Goal: Task Accomplishment & Management: Complete application form

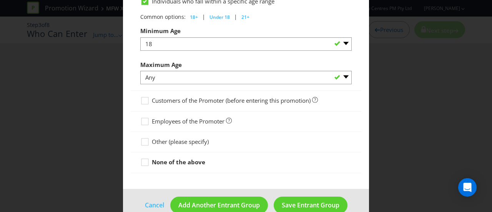
scroll to position [441, 0]
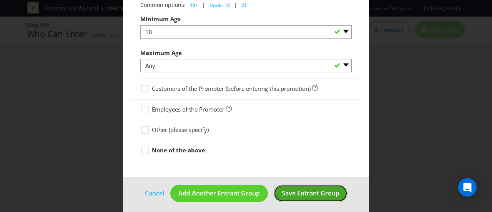
click at [304, 189] on span "Save Entrant Group" at bounding box center [310, 193] width 58 height 8
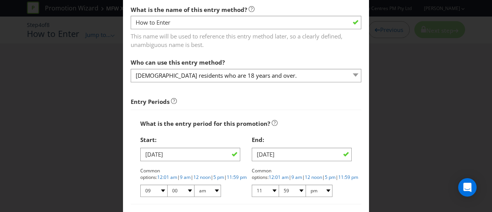
scroll to position [77, 0]
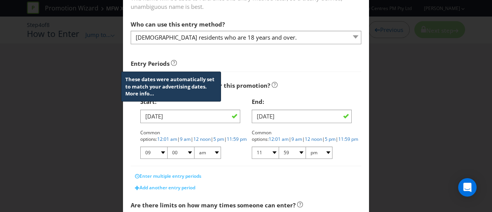
click at [171, 62] on icon at bounding box center [174, 63] width 6 height 6
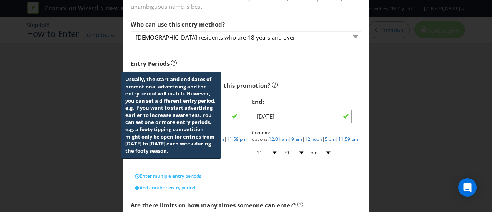
click at [193, 54] on span "Entry Periods Usually, the start and end dates of promotional advertising and t…" at bounding box center [246, 61] width 230 height 22
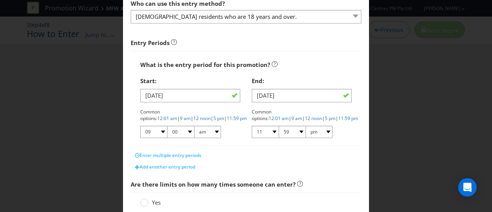
scroll to position [115, 0]
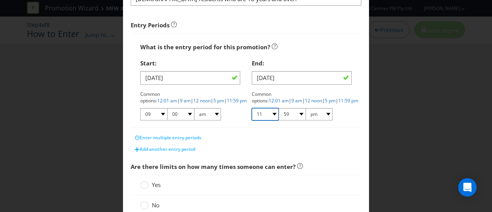
click at [272, 114] on select "01 02 03 04 05 06 07 08 09 10 11 12" at bounding box center [265, 114] width 27 height 12
select select "05"
click at [252, 108] on select "01 02 03 04 05 06 07 08 09 10 11 12" at bounding box center [265, 114] width 27 height 12
click at [296, 112] on select "00 01 05 10 15 20 25 29 30 35 40 45 50 55 59" at bounding box center [291, 114] width 27 height 12
select select "00"
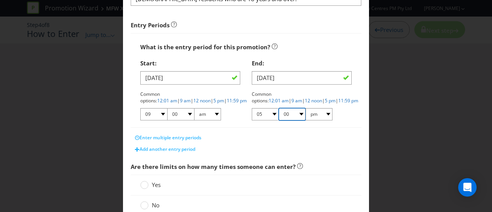
click at [278, 108] on select "00 01 05 10 15 20 25 29 30 35 40 45 50 55 59" at bounding box center [291, 114] width 27 height 12
click at [335, 127] on div "Entry Periods What is the entry period for this promotion? Start: [DATE] Common…" at bounding box center [246, 83] width 230 height 143
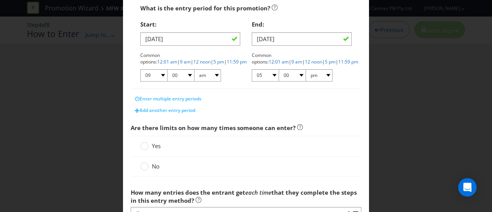
scroll to position [192, 0]
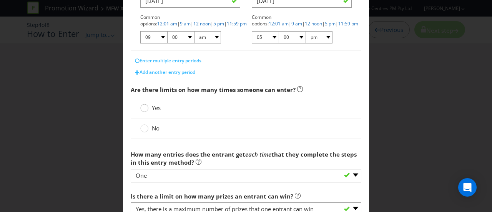
click at [145, 107] on circle at bounding box center [145, 108] width 8 height 8
click at [0, 0] on input "Yes" at bounding box center [0, 0] width 0 height 0
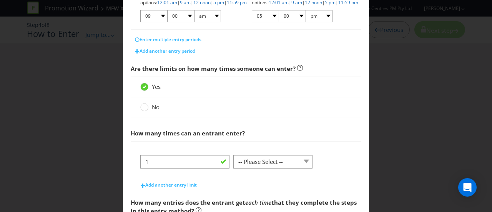
scroll to position [230, 0]
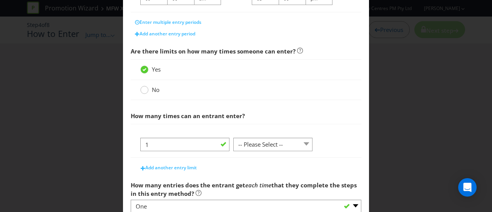
click at [141, 91] on circle at bounding box center [145, 90] width 8 height 8
click at [0, 0] on input "No" at bounding box center [0, 0] width 0 height 0
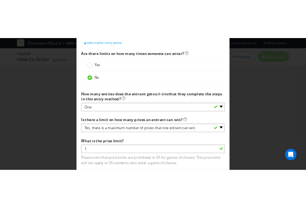
scroll to position [269, 0]
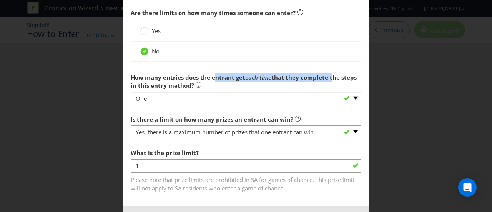
drag, startPoint x: 213, startPoint y: 75, endPoint x: 328, endPoint y: 80, distance: 114.5
click at [328, 80] on span "How many entries does the entrant get each time that they complete the steps in…" at bounding box center [244, 81] width 226 height 16
click at [328, 80] on span "that they complete the steps in this entry method?" at bounding box center [244, 81] width 226 height 16
click at [142, 31] on circle at bounding box center [145, 31] width 8 height 8
click at [0, 0] on input "Yes" at bounding box center [0, 0] width 0 height 0
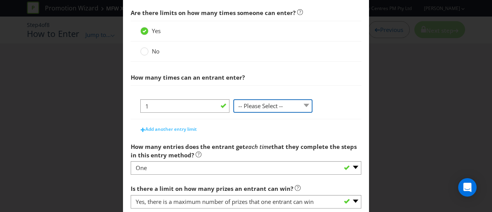
click at [279, 107] on select "-- Please Select -- per person per day per purchase per transaction Other (plea…" at bounding box center [272, 105] width 79 height 13
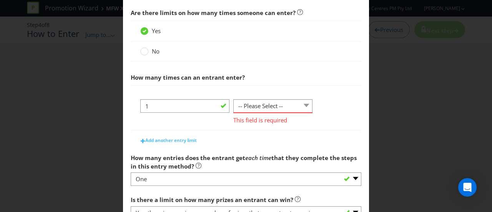
click at [299, 81] on span "How many times can an entrant enter?" at bounding box center [246, 78] width 230 height 16
click at [252, 49] on div "No" at bounding box center [245, 51] width 211 height 8
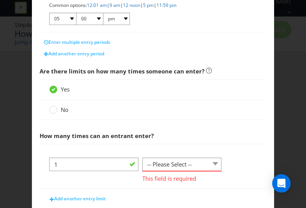
scroll to position [327, 0]
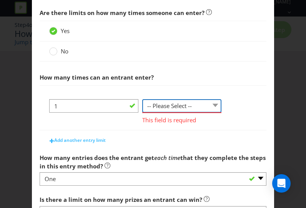
click at [208, 104] on select "-- Please Select -- per person per day per purchase per transaction Other (plea…" at bounding box center [181, 105] width 79 height 13
select select "PER_PERSON"
click at [142, 99] on select "-- Please Select -- per person per day per purchase per transaction Other (plea…" at bounding box center [181, 105] width 79 height 13
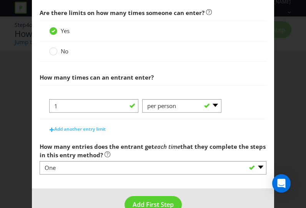
click at [228, 127] on div "Add another entry limit" at bounding box center [153, 126] width 227 height 15
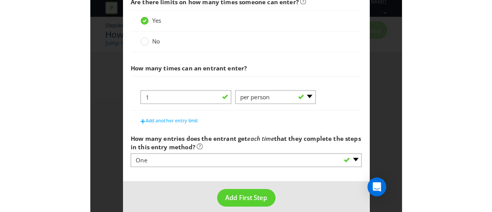
scroll to position [344, 0]
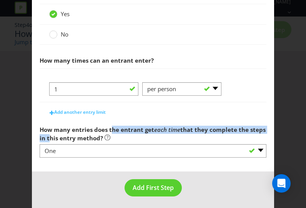
drag, startPoint x: 43, startPoint y: 133, endPoint x: 108, endPoint y: 127, distance: 65.6
click at [108, 127] on span "How many entries does the entrant get each time that they complete the steps in…" at bounding box center [153, 134] width 226 height 16
click at [109, 127] on span "How many entries does the entrant get" at bounding box center [97, 130] width 114 height 8
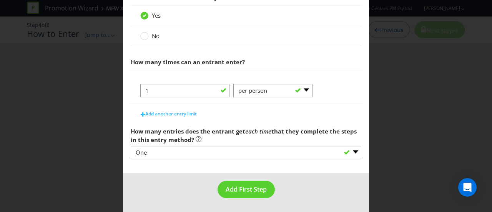
scroll to position [282, 0]
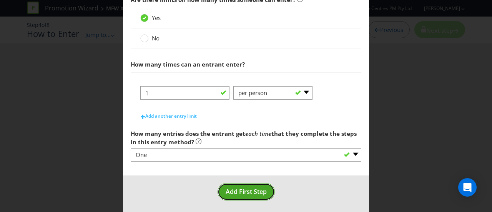
click at [261, 191] on span "Add First Step" at bounding box center [245, 191] width 41 height 8
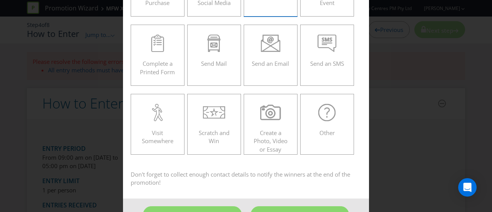
scroll to position [120, 0]
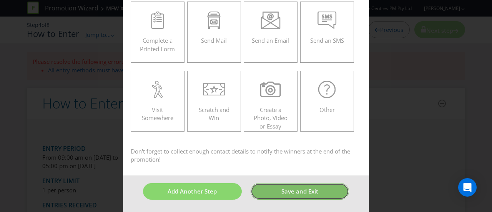
click at [282, 193] on span "Save and Exit" at bounding box center [299, 191] width 37 height 8
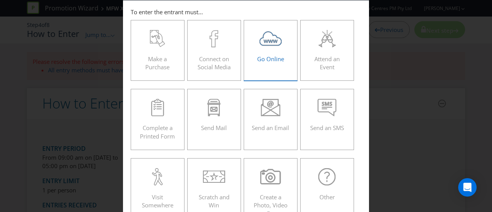
click at [257, 43] on div at bounding box center [271, 38] width 38 height 17
click at [0, 0] on input "Go Online" at bounding box center [0, 0] width 0 height 0
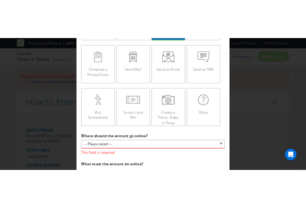
scroll to position [109, 0]
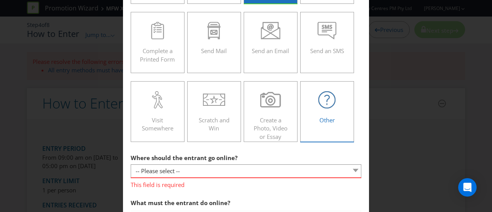
click at [337, 104] on div at bounding box center [327, 99] width 38 height 17
click at [0, 0] on input "Other" at bounding box center [0, 0] width 0 height 0
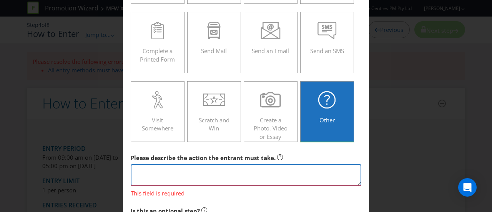
click at [226, 166] on textarea at bounding box center [246, 175] width 230 height 22
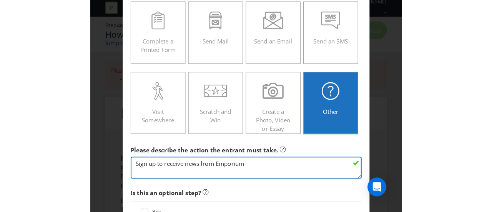
scroll to position [148, 0]
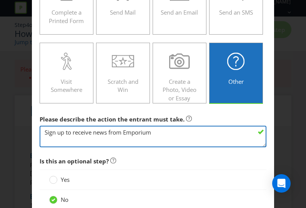
click at [165, 131] on textarea "Sign up to receive news from Emporium" at bounding box center [153, 137] width 227 height 22
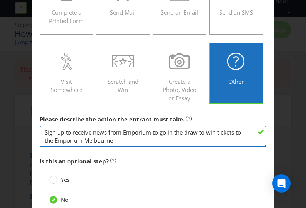
click at [53, 137] on textarea "Sign up to receive news from Emporium to go in the draw to win tickets to the E…" at bounding box center [153, 137] width 227 height 22
click at [185, 140] on textarea "Sign up to receive news from Emporium to go in the draw to win tickets to the M…" at bounding box center [153, 137] width 227 height 22
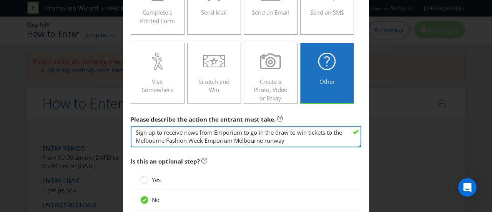
drag, startPoint x: 164, startPoint y: 134, endPoint x: 270, endPoint y: 139, distance: 106.9
click at [270, 139] on textarea "Sign up to receive news from Emporium to go in the draw to win tickets to the M…" at bounding box center [246, 137] width 230 height 22
click at [271, 139] on textarea "Sign up to receive news from Emporium to go in the draw to win tickets to the M…" at bounding box center [246, 137] width 230 height 22
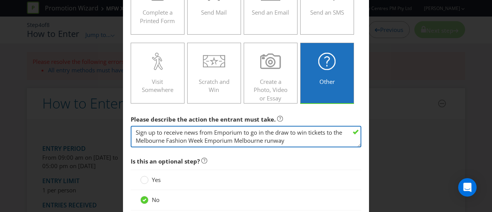
click at [237, 138] on textarea "Sign up to receive news from Emporium to go in the draw to win tickets to the M…" at bounding box center [246, 137] width 230 height 22
drag, startPoint x: 174, startPoint y: 134, endPoint x: 296, endPoint y: 141, distance: 122.3
click at [296, 141] on textarea "Sign up to receive news from Emporium to go in the draw to win tickets to the M…" at bounding box center [246, 137] width 230 height 22
click at [310, 139] on textarea "Sign up to receive news from Emporium to go in the draw to win tickets to the M…" at bounding box center [246, 137] width 230 height 22
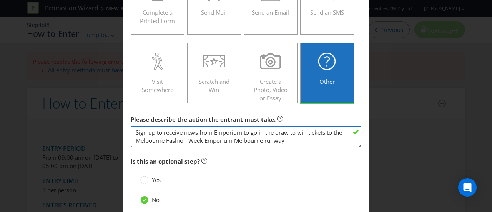
click at [276, 141] on textarea "Sign up to receive news from Emporium to go in the draw to win tickets to the M…" at bounding box center [246, 137] width 230 height 22
click at [265, 140] on textarea "Sign up to receive news from Emporium to go in the draw to win tickets to the M…" at bounding box center [246, 137] width 230 height 22
click at [286, 140] on textarea "Sign up to receive news from Emporium to go in the draw to win tickets to the M…" at bounding box center [246, 137] width 230 height 22
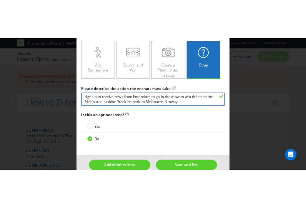
scroll to position [186, 0]
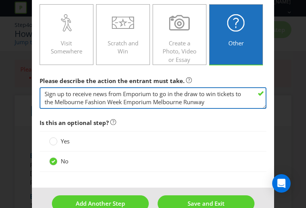
type textarea "Sign up to receive news from Emporium to go in the draw to win tickets to the M…"
click at [217, 101] on textarea "Sign up to receive news from Emporium to go in the draw to win tickets to the M…" at bounding box center [153, 98] width 227 height 22
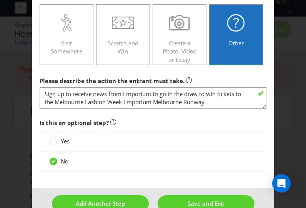
click at [191, 128] on span "Is this an optional step?" at bounding box center [153, 123] width 227 height 16
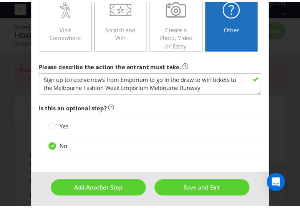
scroll to position [202, 0]
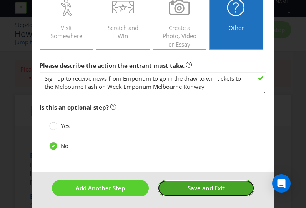
click at [208, 188] on span "Save and Exit" at bounding box center [205, 188] width 37 height 8
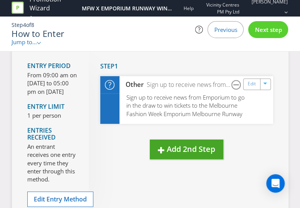
scroll to position [77, 0]
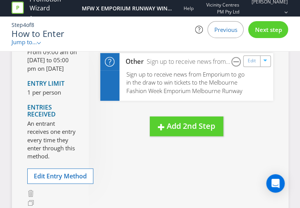
click at [273, 28] on span "Next step" at bounding box center [268, 30] width 27 height 8
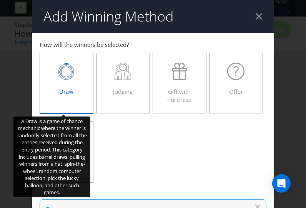
click at [72, 74] on div at bounding box center [67, 71] width 38 height 17
click at [0, 0] on input "Draw" at bounding box center [0, 0] width 0 height 0
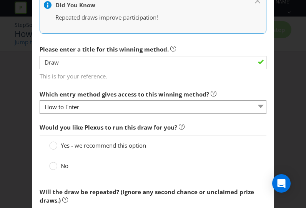
scroll to position [269, 0]
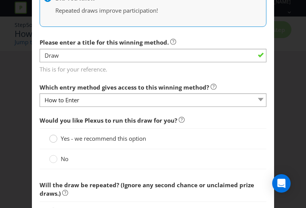
click at [52, 136] on div at bounding box center [53, 136] width 4 height 4
click at [0, 0] on input "Yes - we recommend this option" at bounding box center [0, 0] width 0 height 0
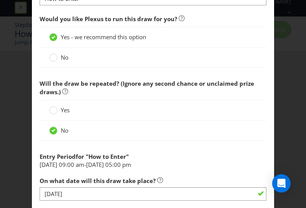
scroll to position [384, 0]
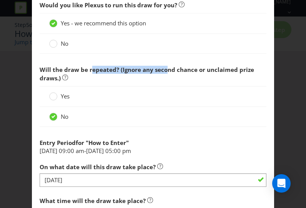
drag, startPoint x: 88, startPoint y: 68, endPoint x: 204, endPoint y: 71, distance: 115.6
click at [199, 73] on span "Will the draw be repeated? (Ignore any second chance or unclaimed prize draws.)" at bounding box center [153, 74] width 227 height 24
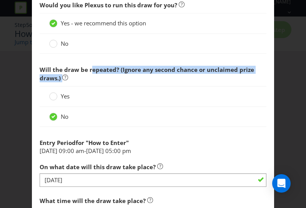
drag, startPoint x: 204, startPoint y: 71, endPoint x: 196, endPoint y: 71, distance: 7.7
click at [204, 71] on span "Will the draw be repeated? (Ignore any second chance or unclaimed prize draws.)" at bounding box center [147, 74] width 214 height 16
click at [49, 92] on icon at bounding box center [53, 96] width 8 height 8
click at [0, 0] on input "Yes" at bounding box center [0, 0] width 0 height 0
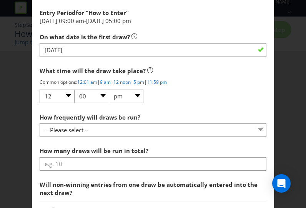
scroll to position [538, 0]
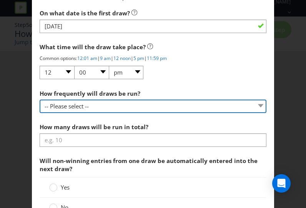
click at [106, 103] on select "-- Please select -- Hourly Daily Weekly Fortnightly Monthly Every 3 Months Irre…" at bounding box center [153, 105] width 227 height 13
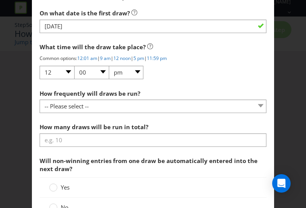
click at [191, 86] on div "How frequently will draws be run? -- Please select -- Hourly Daily Weekly Fortn…" at bounding box center [153, 100] width 227 height 28
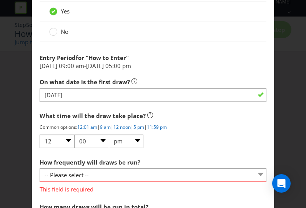
scroll to position [461, 0]
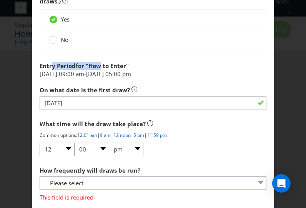
drag, startPoint x: 61, startPoint y: 63, endPoint x: 119, endPoint y: 66, distance: 57.7
click at [117, 65] on div "Entry Period for " How to Enter "" at bounding box center [153, 64] width 227 height 12
click at [119, 66] on span "How to Enter" at bounding box center [107, 66] width 38 height 8
drag, startPoint x: 84, startPoint y: 75, endPoint x: 139, endPoint y: 75, distance: 54.9
click at [135, 74] on li "[DATE] 09:00 am - [DATE] 05:00 pm" at bounding box center [153, 74] width 227 height 8
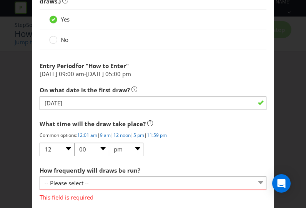
click at [131, 76] on span "05:00 pm" at bounding box center [118, 74] width 26 height 8
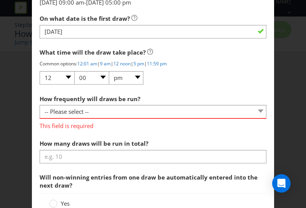
scroll to position [538, 0]
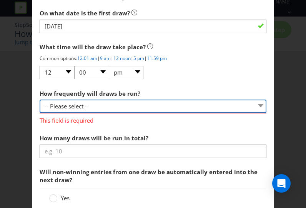
click at [115, 105] on select "-- Please select -- Hourly Daily Weekly Fortnightly Monthly Every 3 Months Irre…" at bounding box center [153, 105] width 227 height 13
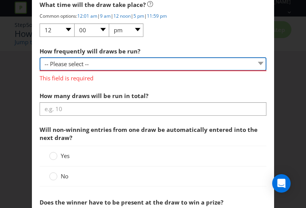
scroll to position [614, 0]
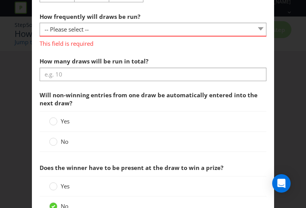
click at [116, 102] on span "Will non-winning entries from one draw be automatically entered into the next d…" at bounding box center [153, 99] width 227 height 24
click at [123, 36] on div "This field is required" at bounding box center [153, 42] width 227 height 12
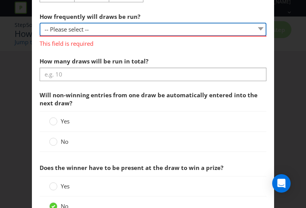
click at [126, 28] on select "-- Please select -- Hourly Daily Weekly Fortnightly Monthly Every 3 Months Irre…" at bounding box center [153, 29] width 227 height 13
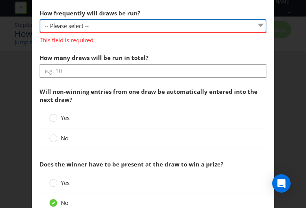
scroll to position [576, 0]
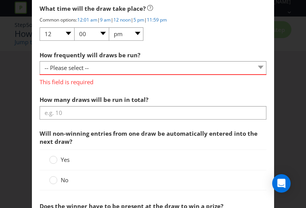
click at [106, 86] on div "How frequently will draws be run? -- Please select -- Hourly Daily Weekly Fortn…" at bounding box center [153, 120] width 227 height 147
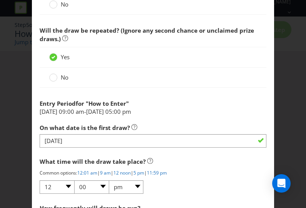
scroll to position [422, 0]
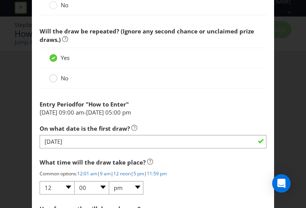
click at [50, 78] on circle at bounding box center [54, 78] width 8 height 8
click at [0, 0] on input "No" at bounding box center [0, 0] width 0 height 0
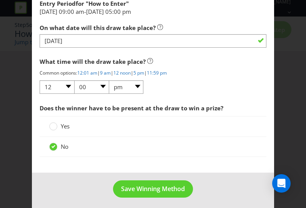
scroll to position [524, 0]
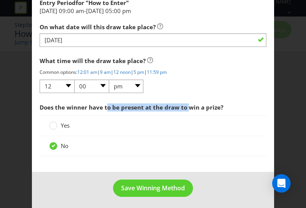
drag, startPoint x: 114, startPoint y: 103, endPoint x: 221, endPoint y: 105, distance: 106.8
click at [213, 105] on span "Does the winner have to be present at the draw to win a prize?" at bounding box center [132, 107] width 184 height 8
click at [221, 105] on span "Does the winner have to be present at the draw to win a prize?" at bounding box center [153, 107] width 227 height 16
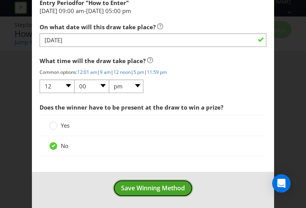
click at [154, 184] on span "Save Winning Method" at bounding box center [153, 188] width 64 height 8
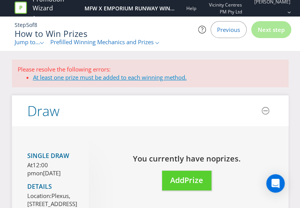
click at [72, 76] on link "At least one prize must be added to each winning method." at bounding box center [110, 77] width 154 height 8
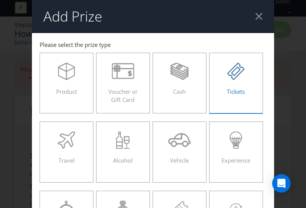
click at [236, 78] on icon at bounding box center [235, 71] width 17 height 17
click at [0, 0] on input "Tickets" at bounding box center [0, 0] width 0 height 0
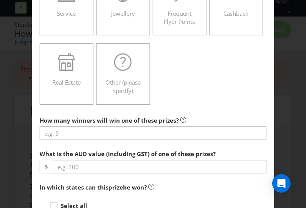
scroll to position [230, 0]
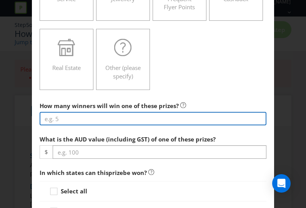
click at [81, 119] on input "number" at bounding box center [153, 118] width 227 height 13
type input "2"
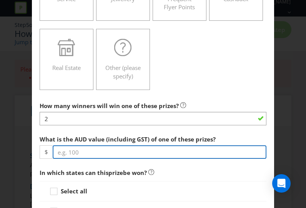
click at [98, 148] on input "number" at bounding box center [160, 151] width 214 height 13
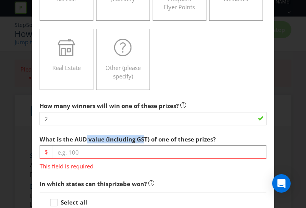
drag, startPoint x: 87, startPoint y: 138, endPoint x: 141, endPoint y: 136, distance: 53.4
click at [140, 136] on span "What is the AUD value (including GST) of one of these prizes?" at bounding box center [128, 139] width 176 height 8
click at [141, 136] on span "What is the AUD value (including GST) of one of these prizes?" at bounding box center [128, 139] width 176 height 8
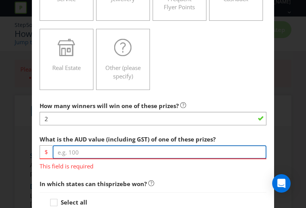
click at [93, 152] on input "number" at bounding box center [160, 151] width 214 height 13
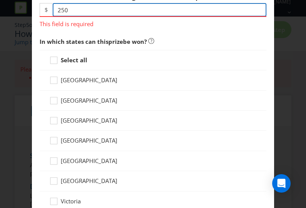
scroll to position [384, 0]
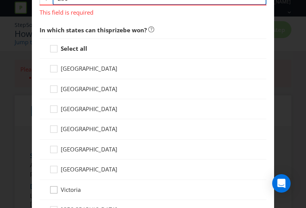
type input "250"
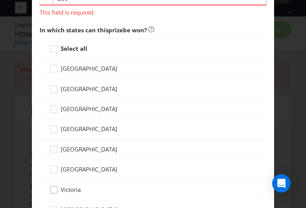
click at [50, 186] on div "Victoria" at bounding box center [153, 190] width 227 height 20
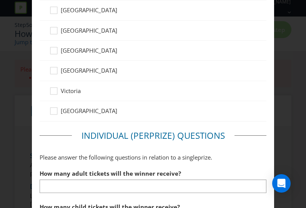
scroll to position [499, 0]
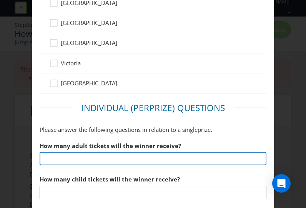
click at [140, 156] on input "number" at bounding box center [153, 158] width 227 height 13
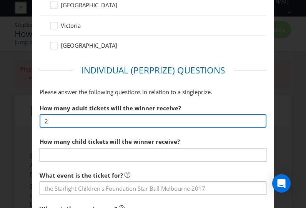
scroll to position [538, 0]
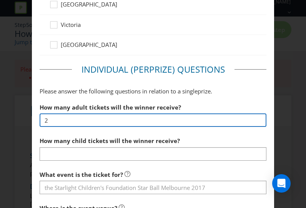
type input "2"
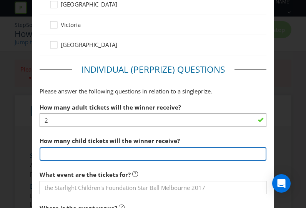
click at [152, 154] on input "number" at bounding box center [153, 153] width 227 height 13
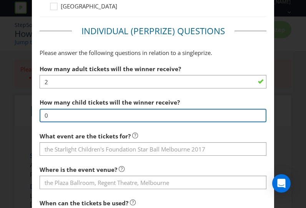
type input "0"
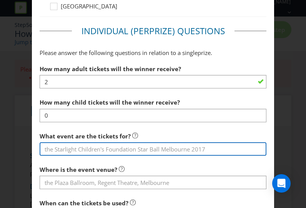
click at [92, 146] on input "text" at bounding box center [153, 148] width 227 height 13
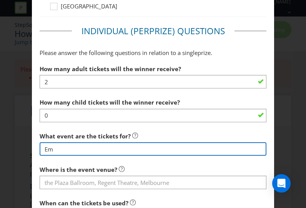
type input "E"
type input "M"
type input "Emporium Melbourne Runway"
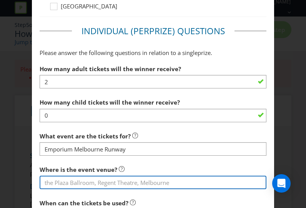
click at [76, 184] on input "text" at bounding box center [153, 181] width 227 height 13
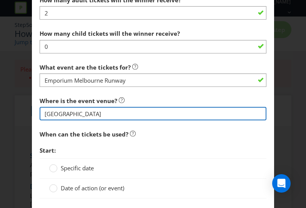
scroll to position [653, 0]
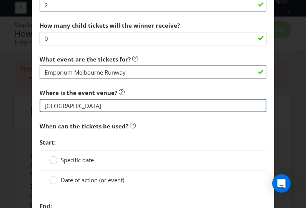
type input "[GEOGRAPHIC_DATA]"
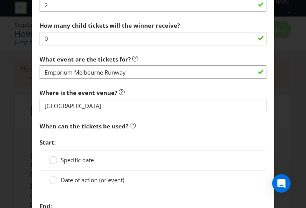
click at [54, 156] on icon at bounding box center [53, 160] width 8 height 8
click at [0, 0] on input "Specific date" at bounding box center [0, 0] width 0 height 0
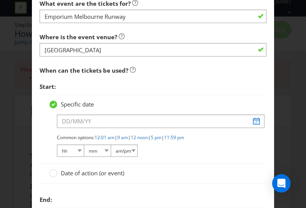
scroll to position [730, 0]
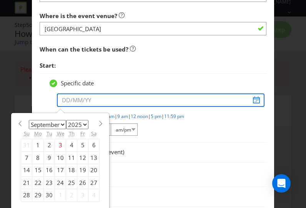
click at [99, 98] on input "text" at bounding box center [160, 99] width 207 height 13
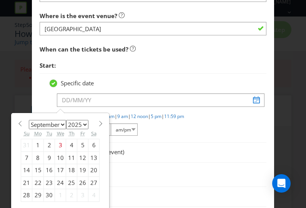
click at [57, 121] on select "January February March April May June July August September October November De…" at bounding box center [47, 124] width 37 height 9
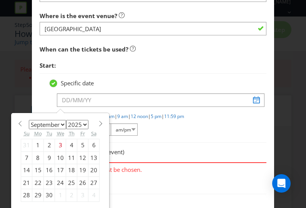
select select "9"
click at [29, 120] on select "January February March April May June July August September October November De…" at bounding box center [47, 124] width 37 height 9
click at [69, 179] on div "23" at bounding box center [71, 182] width 11 height 12
type input "[DATE]"
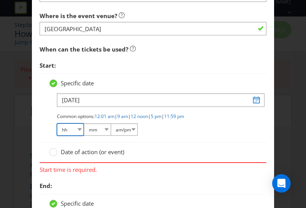
click at [74, 128] on select "hh 01 02 03 04 05 06 07 08 09 10 11 12" at bounding box center [70, 129] width 27 height 12
select select "05"
click at [57, 123] on select "hh 01 02 03 04 05 06 07 08 09 10 11 12" at bounding box center [70, 129] width 27 height 12
click at [103, 128] on select "mm 00 01 05 10 15 20 25 29 30 35 40 45 50 55 59" at bounding box center [97, 129] width 27 height 12
select select "30"
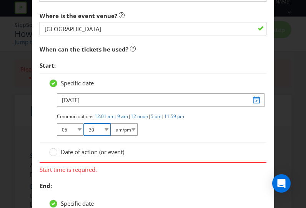
click at [84, 123] on select "mm 00 01 05 10 15 20 25 29 30 35 40 45 50 55 59" at bounding box center [97, 129] width 27 height 12
click at [127, 129] on select "am/pm am pm" at bounding box center [124, 129] width 27 height 12
select select "pm"
click at [111, 123] on select "am/pm am pm" at bounding box center [124, 129] width 27 height 12
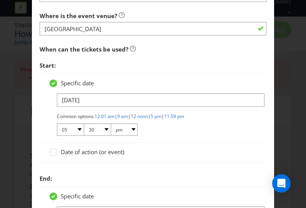
click at [159, 144] on div "Date of action (or event)" at bounding box center [153, 152] width 227 height 20
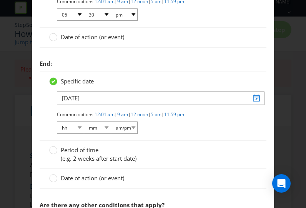
scroll to position [845, 0]
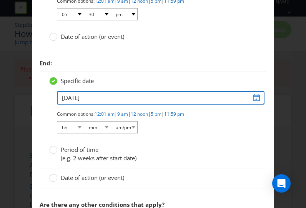
click at [93, 98] on input "[DATE]" at bounding box center [160, 97] width 207 height 13
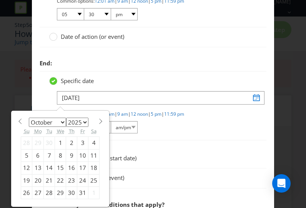
click at [70, 176] on div "23" at bounding box center [71, 180] width 11 height 12
type input "[DATE]"
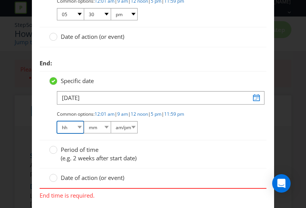
click at [76, 124] on select "hh 01 02 03 04 05 06 07 08 09 10 11 12" at bounding box center [70, 127] width 27 height 12
select select "06"
click at [57, 121] on select "hh 01 02 03 04 05 06 07 08 09 10 11 12" at bounding box center [70, 127] width 27 height 12
click at [99, 122] on select "mm 00 01 05 10 15 20 25 29 30 35 40 45 50 55 59" at bounding box center [97, 127] width 27 height 12
select select "30"
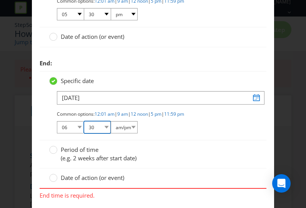
click at [84, 121] on select "mm 00 01 05 10 15 20 25 29 30 35 40 45 50 55 59" at bounding box center [97, 127] width 27 height 12
click at [131, 124] on select "am/pm am pm" at bounding box center [124, 127] width 27 height 12
select select "pm"
click at [111, 121] on select "am/pm am pm" at bounding box center [124, 127] width 27 height 12
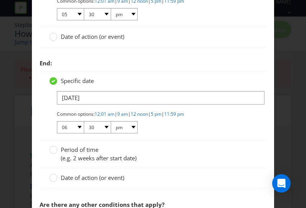
click at [192, 142] on div "Period of time (e.g. 2 weeks after start date)" at bounding box center [153, 154] width 227 height 28
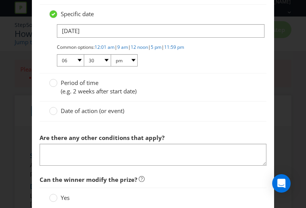
scroll to position [922, 0]
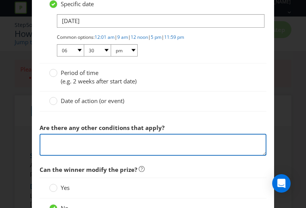
click at [121, 144] on textarea at bounding box center [153, 145] width 227 height 22
type textarea "M"
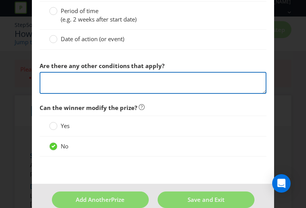
scroll to position [993, 0]
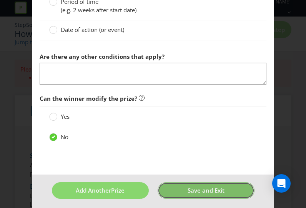
click at [187, 188] on span "Save and Exit" at bounding box center [205, 190] width 37 height 8
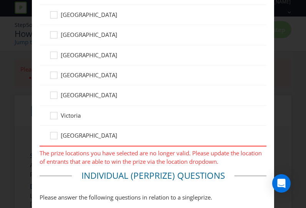
scroll to position [417, 0]
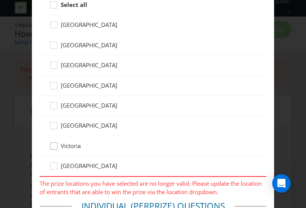
click at [53, 146] on icon at bounding box center [55, 148] width 12 height 12
click at [0, 0] on input "Victoria" at bounding box center [0, 0] width 0 height 0
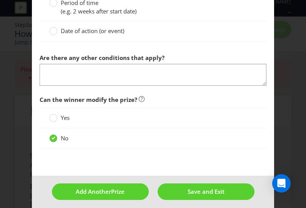
scroll to position [993, 0]
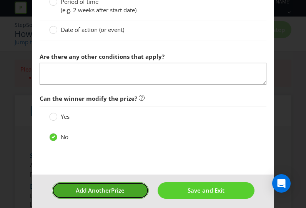
click at [119, 186] on span "Prize" at bounding box center [117, 190] width 13 height 8
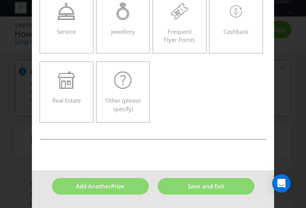
scroll to position [33, 0]
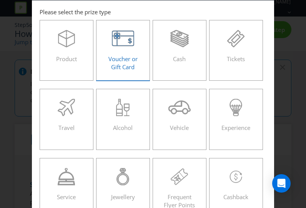
click at [118, 46] on icon at bounding box center [123, 38] width 22 height 15
click at [0, 0] on input "Voucher or Gift Card" at bounding box center [0, 0] width 0 height 0
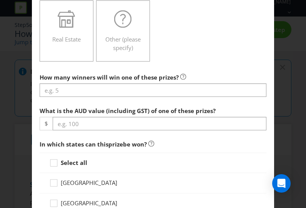
scroll to position [263, 0]
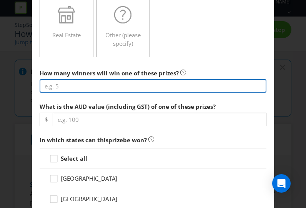
click at [109, 84] on input "number" at bounding box center [153, 85] width 227 height 13
type input "2"
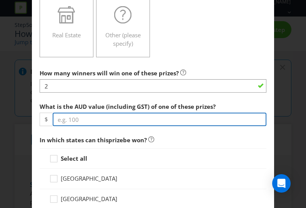
click at [100, 116] on input "number" at bounding box center [160, 119] width 214 height 13
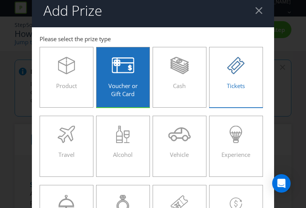
scroll to position [0, 0]
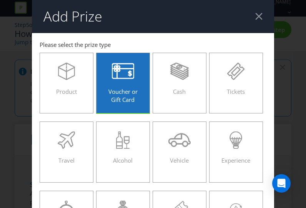
type input "250"
click at [260, 13] on header "Add Prize" at bounding box center [153, 16] width 242 height 33
click at [259, 17] on div at bounding box center [258, 16] width 7 height 7
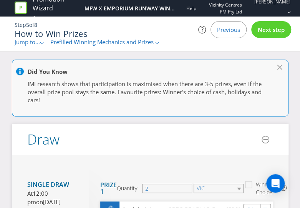
click at [142, 98] on p "IMI research shows that participation is maximised when there are 3-5 prizes, e…" at bounding box center [146, 92] width 237 height 25
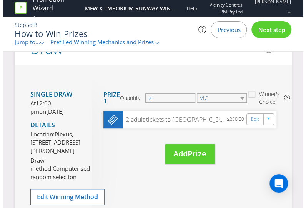
scroll to position [115, 0]
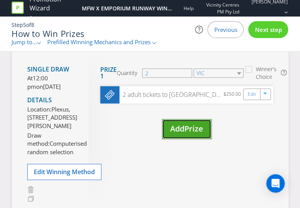
click at [188, 129] on span "Prize" at bounding box center [193, 128] width 19 height 10
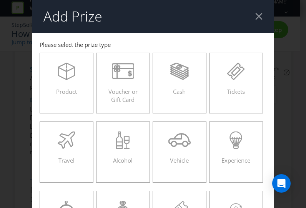
click at [258, 16] on div at bounding box center [258, 16] width 7 height 7
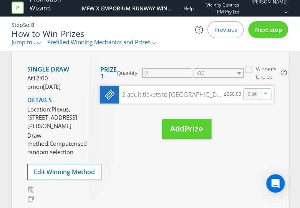
click at [257, 94] on div "Edit" at bounding box center [251, 94] width 17 height 11
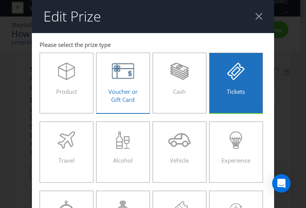
click at [116, 94] on span "Voucher or Gift Card" at bounding box center [122, 96] width 29 height 16
click at [0, 0] on input "Voucher or Gift Card" at bounding box center [0, 0] width 0 height 0
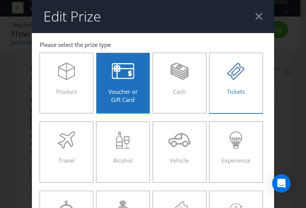
click at [241, 70] on icon at bounding box center [235, 71] width 17 height 17
click at [0, 0] on input "Tickets" at bounding box center [0, 0] width 0 height 0
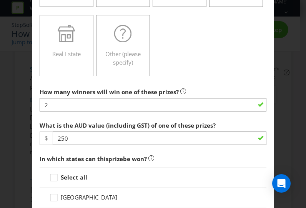
scroll to position [230, 0]
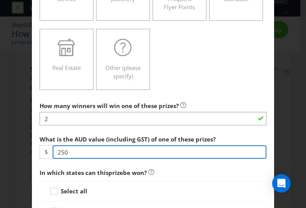
drag, startPoint x: 76, startPoint y: 150, endPoint x: 48, endPoint y: 151, distance: 28.0
click at [48, 151] on div "$ 250" at bounding box center [153, 151] width 227 height 13
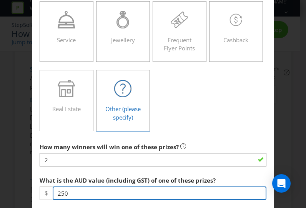
scroll to position [192, 0]
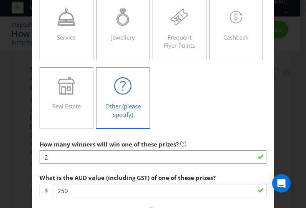
click at [127, 79] on icon at bounding box center [122, 85] width 17 height 17
click at [0, 0] on input "Other (please specify)" at bounding box center [0, 0] width 0 height 0
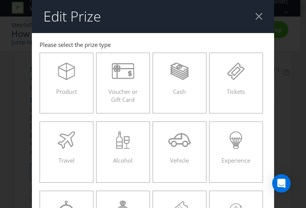
scroll to position [269, 0]
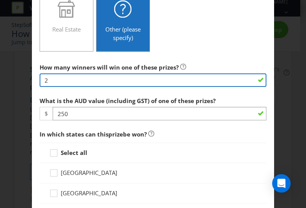
click at [89, 77] on input "2" at bounding box center [153, 79] width 227 height 13
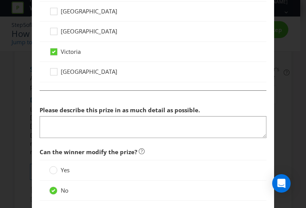
scroll to position [538, 0]
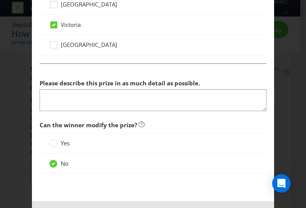
type input "1"
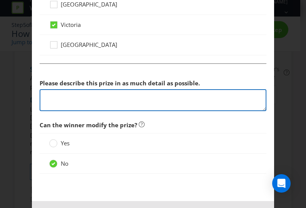
click at [86, 96] on textarea at bounding box center [153, 100] width 227 height 22
type textarea "2"
type textarea "1"
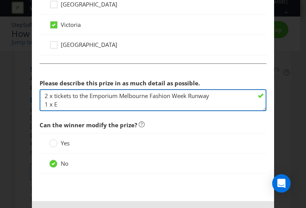
click at [81, 103] on textarea "2 x tickets to the Emporium Melbourne Fashion Week Runway 1 x E" at bounding box center [153, 100] width 227 height 22
click at [51, 102] on textarea "2 x tickets to the Emporium Melbourne Fashion Week Runway 1 x Emporium" at bounding box center [153, 100] width 227 height 22
click at [127, 103] on textarea "2 x tickets to the Emporium Melbourne Fashion Week Runway 1 x $250 Emporium" at bounding box center [153, 100] width 227 height 22
type textarea "2 x tickets to the Emporium Melbourne Fashion Week Runway 1 x $250 Emporium Mel…"
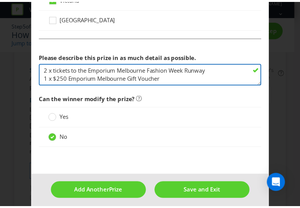
scroll to position [565, 0]
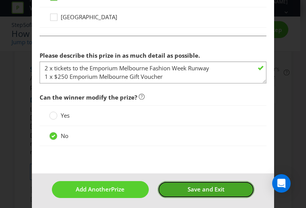
click at [193, 188] on span "Save and Exit" at bounding box center [205, 189] width 37 height 8
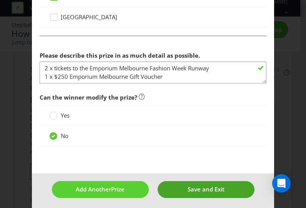
type input "1"
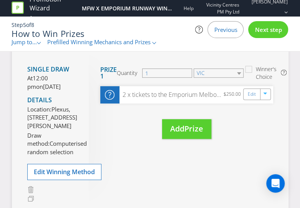
click at [280, 28] on span "Next step" at bounding box center [268, 30] width 27 height 8
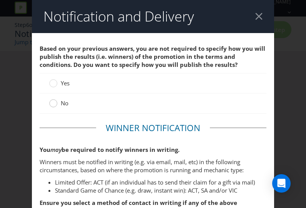
click at [51, 103] on circle at bounding box center [54, 103] width 8 height 8
click at [0, 0] on input "No" at bounding box center [0, 0] width 0 height 0
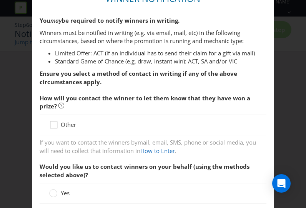
scroll to position [154, 0]
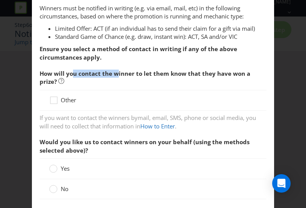
drag, startPoint x: 77, startPoint y: 71, endPoint x: 126, endPoint y: 73, distance: 48.8
click at [125, 73] on span "How will you contact the winner to let them know that they have won a prize?" at bounding box center [145, 78] width 210 height 16
drag, startPoint x: 126, startPoint y: 73, endPoint x: 134, endPoint y: 70, distance: 8.8
click at [126, 73] on span "How will you contact the winner to let them know that they have won a prize?" at bounding box center [145, 78] width 210 height 16
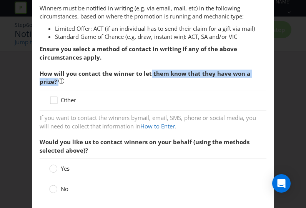
drag, startPoint x: 51, startPoint y: 96, endPoint x: 147, endPoint y: 64, distance: 100.7
click at [147, 64] on fieldset "Winner Notification You may be required to notify winners in writing. Winners m…" at bounding box center [153, 156] width 227 height 376
click at [84, 52] on strong "Ensure you select a method of contact in writing if any of the above circumstan…" at bounding box center [138, 53] width 197 height 16
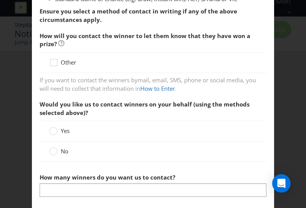
scroll to position [192, 0]
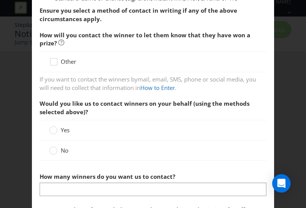
click at [55, 130] on label "Yes" at bounding box center [60, 130] width 22 height 8
click at [0, 0] on input "Yes" at bounding box center [0, 0] width 0 height 0
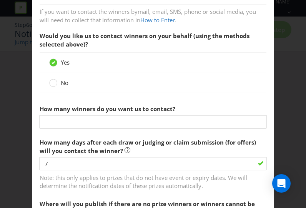
scroll to position [269, 0]
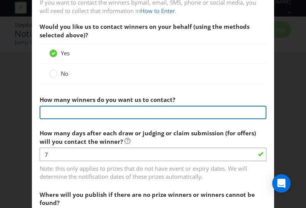
click at [131, 113] on input "text" at bounding box center [153, 112] width 227 height 13
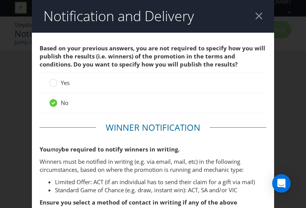
scroll to position [0, 0]
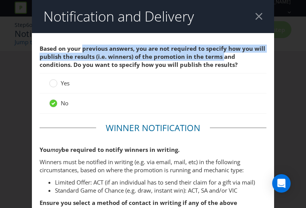
drag, startPoint x: 137, startPoint y: 48, endPoint x: 227, endPoint y: 62, distance: 91.6
click at [227, 62] on span "Based on your previous answers, you are not required to specify how you will pu…" at bounding box center [153, 57] width 227 height 32
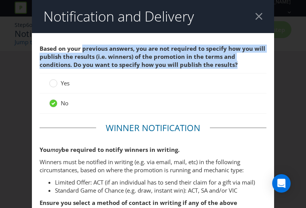
click at [227, 62] on span "Based on your previous answers, you are not required to specify how you will pu…" at bounding box center [153, 57] width 227 height 32
click at [215, 62] on span "Based on your previous answers, you are not required to specify how you will pu…" at bounding box center [153, 57] width 227 height 32
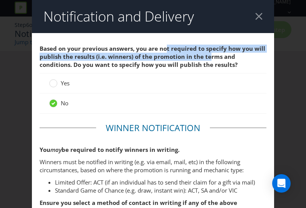
drag, startPoint x: 182, startPoint y: 48, endPoint x: 208, endPoint y: 55, distance: 26.6
click at [207, 53] on span "Based on your previous answers, you are not required to specify how you will pu…" at bounding box center [152, 57] width 225 height 24
click at [208, 56] on span "Based on your previous answers, you are not required to specify how you will pu…" at bounding box center [152, 57] width 225 height 24
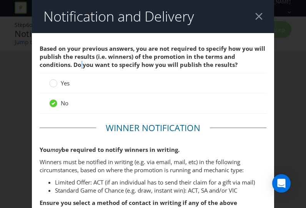
drag, startPoint x: 44, startPoint y: 64, endPoint x: 151, endPoint y: 65, distance: 106.8
click at [127, 65] on span "Based on your previous answers, you are not required to specify how you will pu…" at bounding box center [152, 57] width 225 height 24
click at [162, 65] on span "Based on your previous answers, you are not required to specify how you will pu…" at bounding box center [152, 57] width 225 height 24
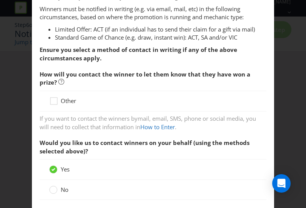
scroll to position [154, 0]
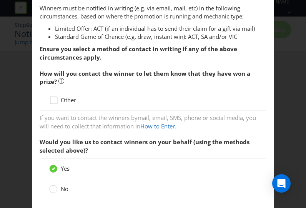
drag, startPoint x: 121, startPoint y: 71, endPoint x: 106, endPoint y: 76, distance: 16.2
click at [122, 71] on span "How will you contact the winner to let them know that they have won a prize?" at bounding box center [145, 78] width 210 height 16
click at [57, 99] on icon at bounding box center [55, 102] width 12 height 12
click at [0, 0] on input "Other" at bounding box center [0, 0] width 0 height 0
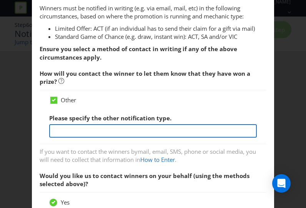
click at [106, 133] on input "text" at bounding box center [152, 130] width 207 height 13
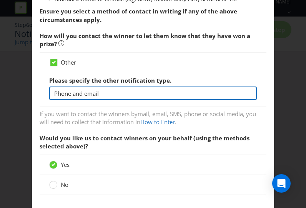
scroll to position [192, 0]
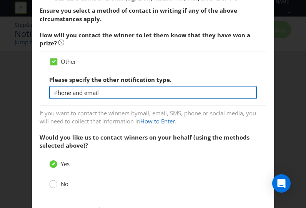
type input "Phone and email"
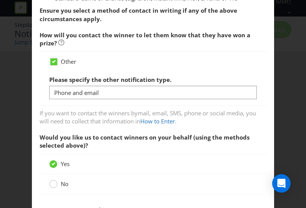
click at [50, 182] on circle at bounding box center [54, 184] width 8 height 8
click at [0, 0] on input "No" at bounding box center [0, 0] width 0 height 0
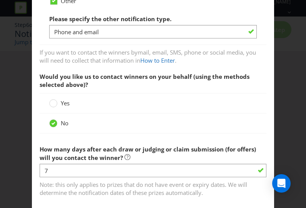
scroll to position [307, 0]
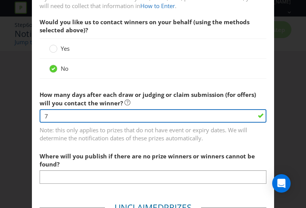
click at [184, 114] on input "7" at bounding box center [153, 115] width 227 height 13
type input "0"
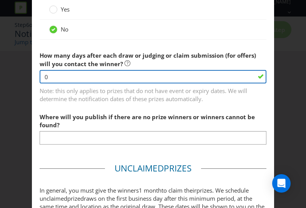
scroll to position [346, 0]
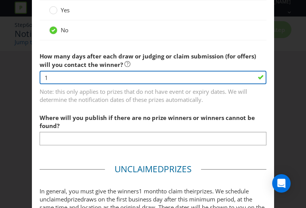
type input "1"
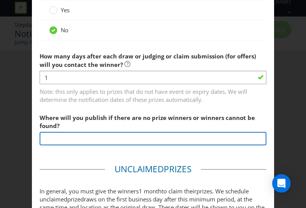
click at [121, 135] on input "text" at bounding box center [153, 138] width 227 height 13
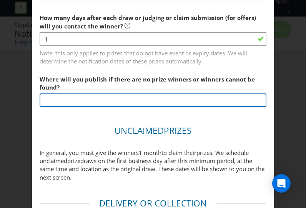
type input "NA"
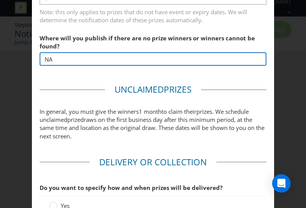
scroll to position [499, 0]
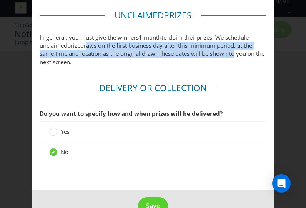
drag, startPoint x: 94, startPoint y: 43, endPoint x: 232, endPoint y: 51, distance: 138.1
click at [230, 50] on span "draws on the first business day after this minimum period, at the same time and…" at bounding box center [152, 53] width 225 height 24
click at [232, 51] on span "draws on the first business day after this minimum period, at the same time and…" at bounding box center [152, 53] width 225 height 24
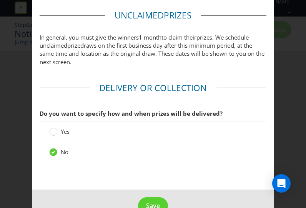
click at [232, 51] on span "draws on the first business day after this minimum period, at the same time and…" at bounding box center [152, 53] width 225 height 24
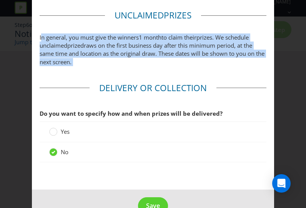
click at [232, 51] on span "draws on the first business day after this minimum period, at the same time and…" at bounding box center [152, 53] width 225 height 24
click at [226, 65] on p "In general, you must give the winners 1 month to claim their prize s. We schedu…" at bounding box center [153, 49] width 227 height 33
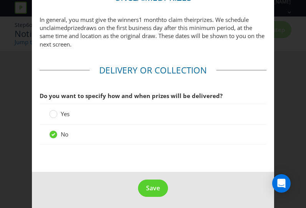
scroll to position [518, 0]
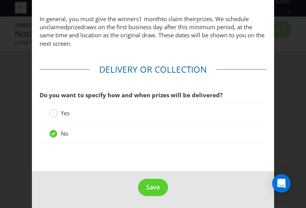
click at [51, 109] on div at bounding box center [53, 111] width 4 height 4
click at [0, 0] on input "Yes" at bounding box center [0, 0] width 0 height 0
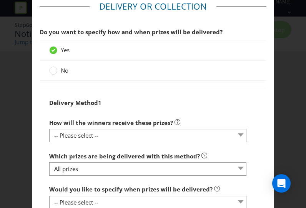
scroll to position [594, 0]
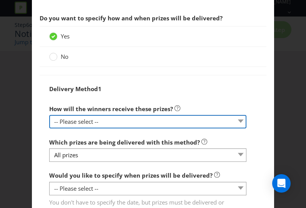
click at [91, 124] on select "-- Please select -- Delivered by mail Delivered by email Delivered in-person Co…" at bounding box center [147, 121] width 197 height 13
select select "ADDRESS"
click at [49, 115] on select "-- Please select -- Delivered by mail Delivered by email Delivered in-person Co…" at bounding box center [147, 121] width 197 height 13
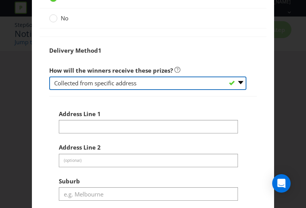
scroll to position [633, 0]
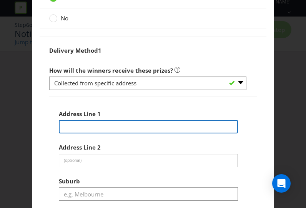
click at [86, 125] on input "text" at bounding box center [148, 126] width 179 height 13
type input "[STREET_ADDRESS]"
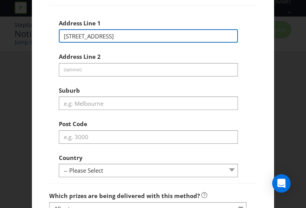
scroll to position [748, 0]
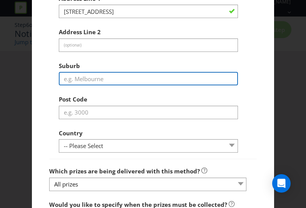
click at [106, 79] on input "text" at bounding box center [148, 78] width 179 height 13
type input "[GEOGRAPHIC_DATA]"
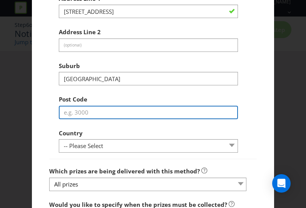
click at [93, 112] on input "text" at bounding box center [148, 112] width 179 height 13
type input "3000"
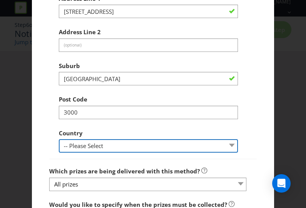
click at [98, 143] on select "-- Please Select [GEOGRAPHIC_DATA] [GEOGRAPHIC_DATA]" at bounding box center [148, 145] width 179 height 13
select select "AU"
click at [59, 139] on select "-- Please Select [GEOGRAPHIC_DATA] [GEOGRAPHIC_DATA]" at bounding box center [148, 145] width 179 height 13
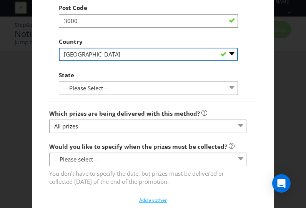
scroll to position [863, 0]
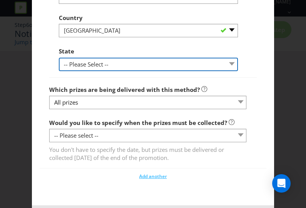
click at [106, 64] on select "-- Please Select -- [GEOGRAPHIC_DATA] [GEOGRAPHIC_DATA] [GEOGRAPHIC_DATA] [GEOG…" at bounding box center [148, 64] width 179 height 13
select select "VIC"
click at [59, 58] on select "-- Please Select -- [GEOGRAPHIC_DATA] [GEOGRAPHIC_DATA] [GEOGRAPHIC_DATA] [GEOG…" at bounding box center [148, 64] width 179 height 13
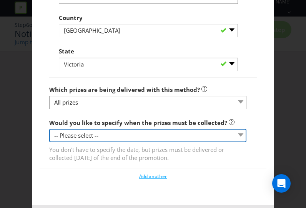
click at [92, 134] on select "-- Please select -- Yes, specific date (please specify) Yes, within a certain p…" at bounding box center [147, 135] width 197 height 13
select select "YES_SPECIFIC"
click at [49, 129] on select "-- Please select -- Yes, specific date (please specify) Yes, within a certain p…" at bounding box center [147, 135] width 197 height 13
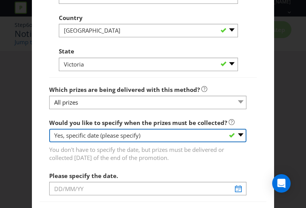
scroll to position [930, 0]
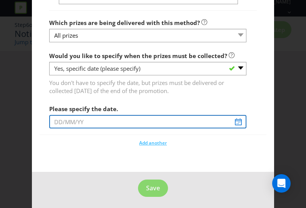
click at [74, 116] on input "text" at bounding box center [147, 121] width 197 height 13
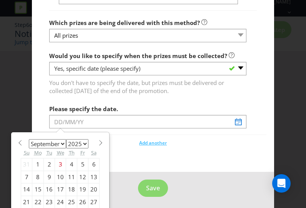
click at [131, 85] on span "You don't have to specify the date, but prizes must be delivered or collected […" at bounding box center [147, 85] width 197 height 19
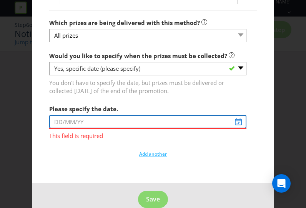
click at [127, 125] on input "text" at bounding box center [147, 121] width 197 height 13
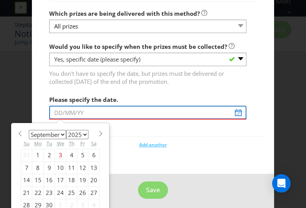
scroll to position [948, 0]
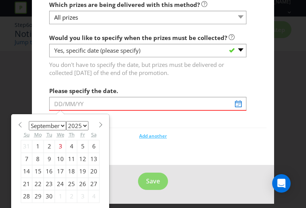
click at [98, 122] on span at bounding box center [101, 125] width 6 height 6
select select "9"
click at [66, 180] on div "23" at bounding box center [71, 183] width 11 height 12
type input "[DATE]"
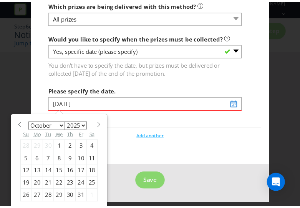
scroll to position [930, 0]
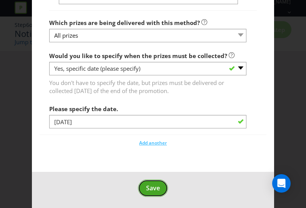
click at [146, 184] on span "Save" at bounding box center [153, 188] width 14 height 8
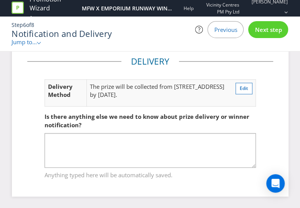
scroll to position [267, 0]
click at [281, 34] on div "Next step" at bounding box center [268, 29] width 40 height 17
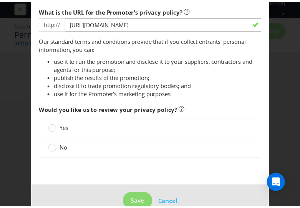
scroll to position [125, 0]
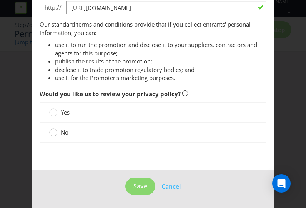
click at [52, 136] on div at bounding box center [53, 133] width 8 height 10
click at [0, 0] on input "No" at bounding box center [0, 0] width 0 height 0
click at [134, 183] on span "Save" at bounding box center [140, 186] width 14 height 8
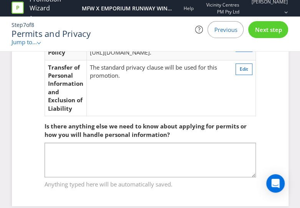
scroll to position [122, 0]
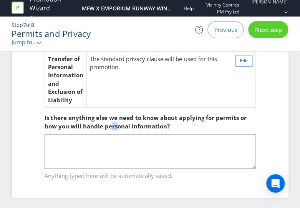
drag, startPoint x: 117, startPoint y: 123, endPoint x: 146, endPoint y: 126, distance: 29.3
click at [145, 126] on span "Is there anything else we need to know about applying for permits or how you wi…" at bounding box center [146, 122] width 202 height 16
click at [147, 127] on span "Is there anything else we need to know about applying for permits or how you wi…" at bounding box center [146, 122] width 202 height 16
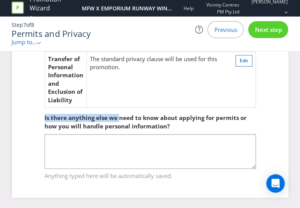
drag, startPoint x: 38, startPoint y: 112, endPoint x: 161, endPoint y: 132, distance: 124.2
click at [161, 132] on fieldset "Is there anything else we need to know about applying for permits or how you wi…" at bounding box center [150, 142] width 246 height 88
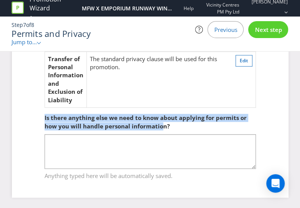
click at [162, 132] on div "Is there anything else we need to know about applying for permits or how you wi…" at bounding box center [150, 122] width 211 height 24
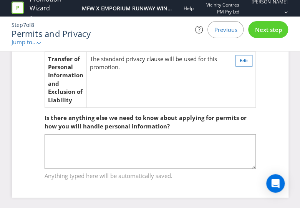
click at [173, 128] on div "Is there anything else we need to know about applying for permits or how you wi…" at bounding box center [150, 122] width 211 height 24
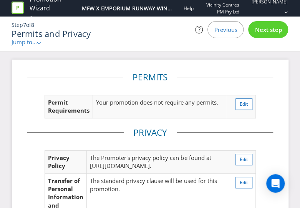
click at [260, 32] on span "Next step" at bounding box center [268, 30] width 27 height 8
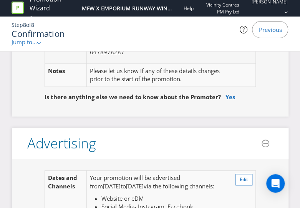
scroll to position [461, 0]
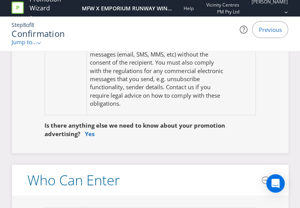
click at [158, 143] on div "Dates and Channels Your promotion will be advertised from [DATE] to [DATE] via …" at bounding box center [150, 2] width 276 height 302
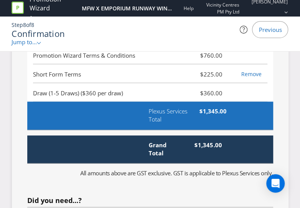
scroll to position [2035, 0]
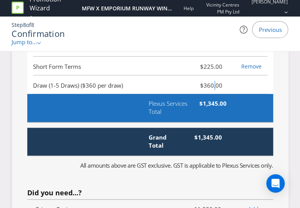
drag, startPoint x: 217, startPoint y: 118, endPoint x: 212, endPoint y: 119, distance: 4.9
click at [212, 90] on span "$360.00" at bounding box center [208, 85] width 39 height 9
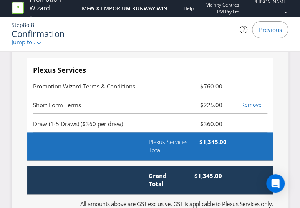
scroll to position [1997, 0]
click at [215, 91] on span "$760.00" at bounding box center [208, 85] width 39 height 9
drag, startPoint x: 204, startPoint y: 116, endPoint x: 216, endPoint y: 117, distance: 11.6
click at [216, 91] on span "$760.00" at bounding box center [208, 85] width 39 height 9
click at [217, 91] on span "$760.00" at bounding box center [208, 85] width 39 height 9
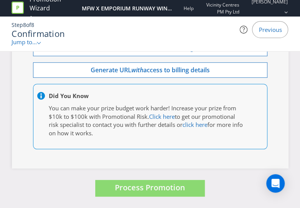
scroll to position [2872, 0]
click at [297, 38] on div "Step 8 of 8 Confirmation Jump to... .st0{fill-rule:evenodd;clip-rule:evenodd;} …" at bounding box center [150, 34] width 300 height 35
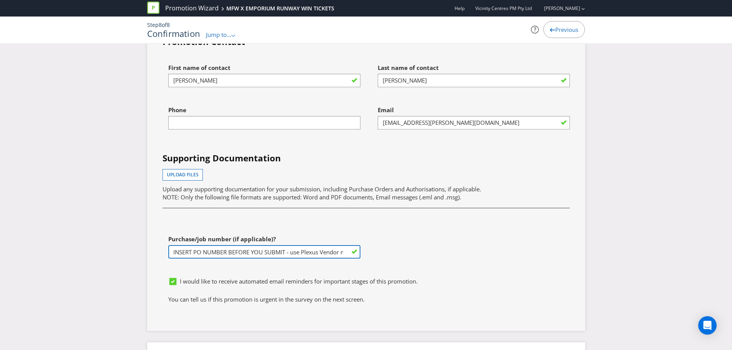
scroll to position [0, 122]
drag, startPoint x: 251, startPoint y: 253, endPoint x: 368, endPoint y: 258, distance: 117.2
click at [368, 211] on div "First name of contact [PERSON_NAME] Last name of contact [PERSON_NAME] Phone Em…" at bounding box center [366, 167] width 419 height 214
click at [293, 211] on input "INSERT PO NUMBER BEFORE YOU SUBMIT - use Plexus Vendor no. 329371 internally to…" at bounding box center [264, 251] width 192 height 13
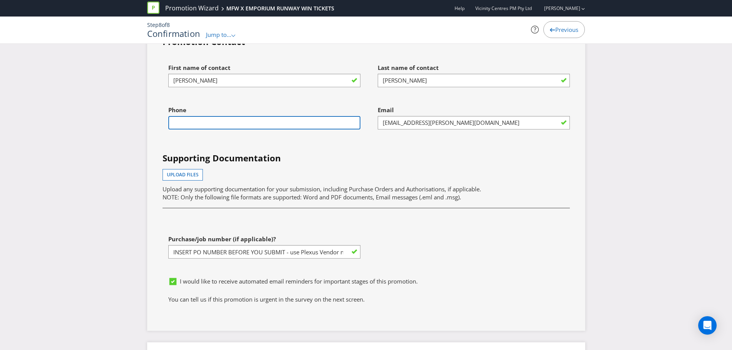
click at [258, 123] on input "text" at bounding box center [264, 122] width 192 height 13
type input "0478978287"
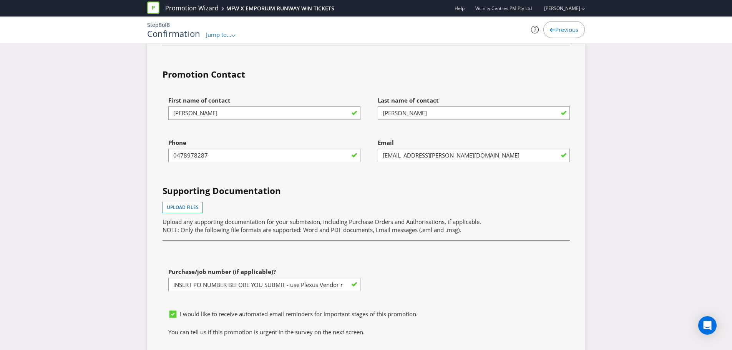
scroll to position [2110, 0]
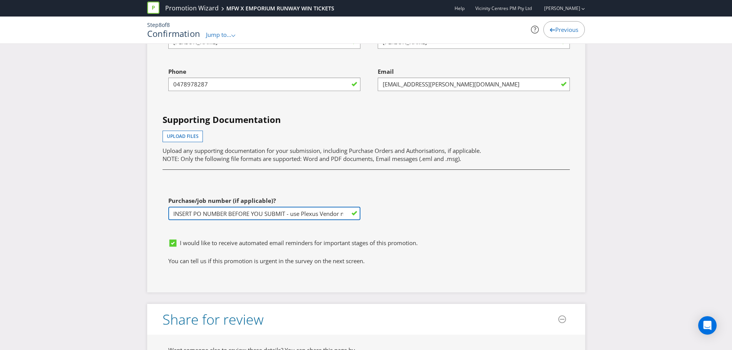
click at [250, 211] on input "INSERT PO NUMBER BEFORE YOU SUBMIT - use Plexus Vendor no. 329371 internally to…" at bounding box center [264, 213] width 192 height 13
paste input "1249326"
drag, startPoint x: 171, startPoint y: 211, endPoint x: 427, endPoint y: 211, distance: 256.9
click at [427, 211] on div "First name of contact [PERSON_NAME] Last name of contact [PERSON_NAME] Phone [P…" at bounding box center [366, 129] width 419 height 214
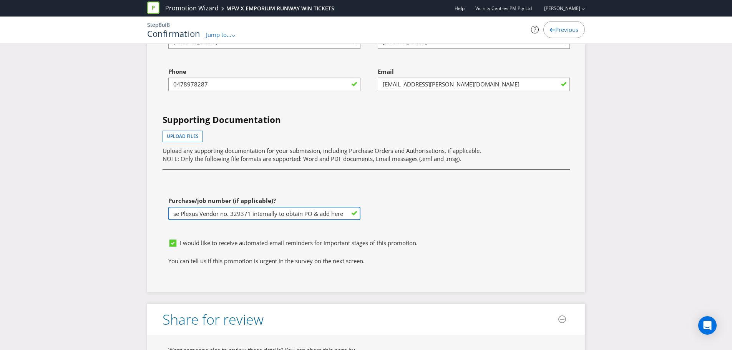
paste input "1249326"
type input "1249326"
click at [462, 211] on div "First name of contact [PERSON_NAME] Last name of contact [PERSON_NAME] Phone [P…" at bounding box center [366, 129] width 419 height 214
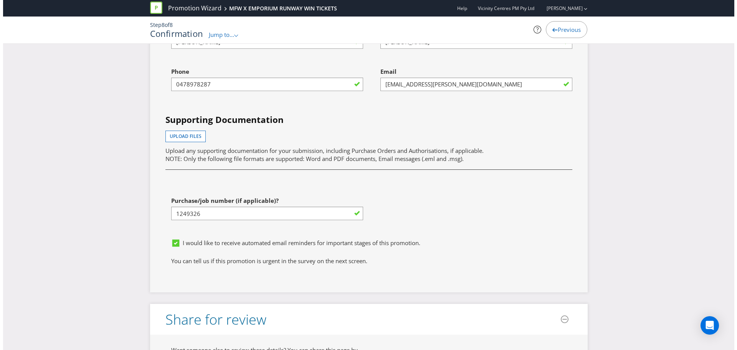
scroll to position [2263, 0]
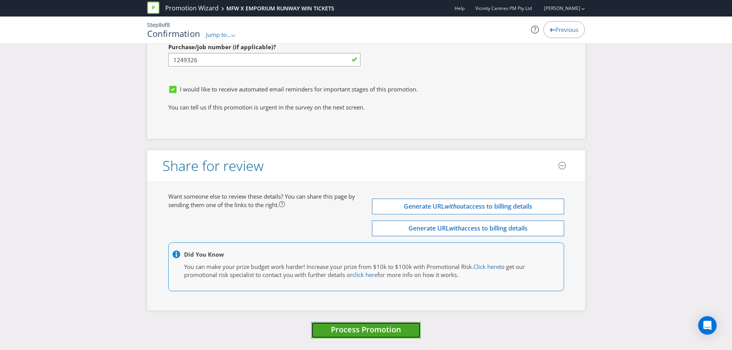
click at [379, 211] on span "Process Promotion" at bounding box center [366, 329] width 70 height 10
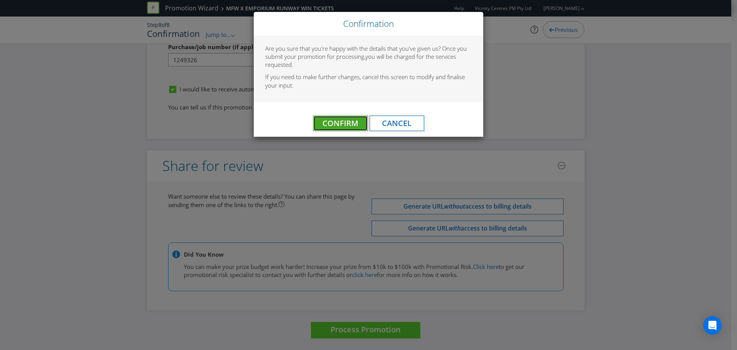
click at [344, 128] on span "Confirm" at bounding box center [341, 123] width 36 height 10
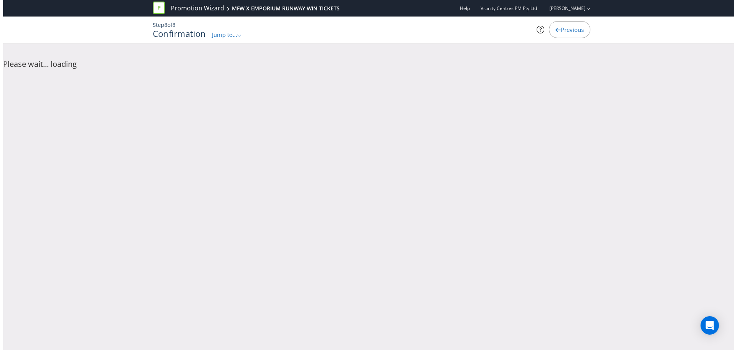
scroll to position [0, 0]
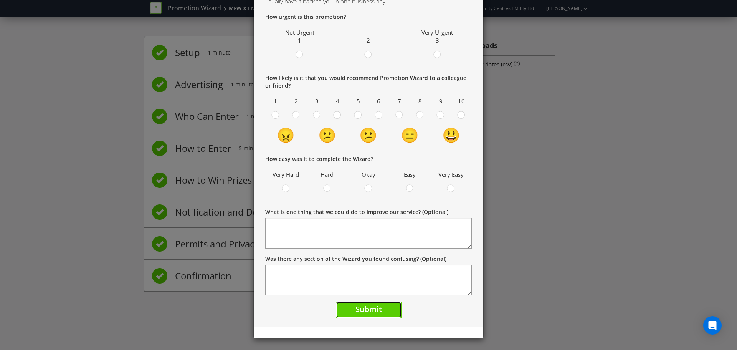
click at [369, 211] on span "Submit" at bounding box center [369, 309] width 26 height 10
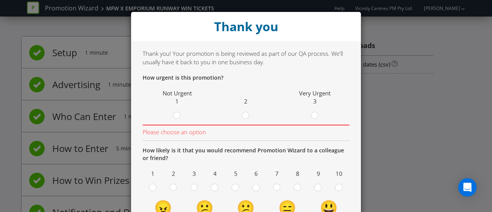
click at [429, 130] on div "Thank you Thank you! Your promotion is being reviewed as part of our QA process…" at bounding box center [246, 106] width 492 height 212
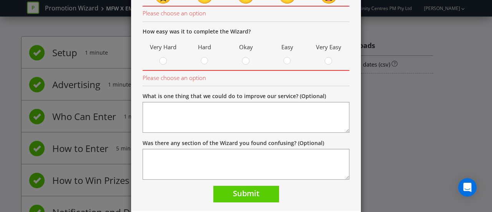
scroll to position [233, 0]
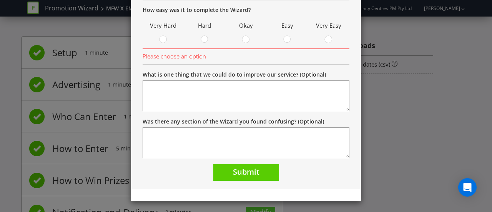
click at [316, 177] on div "Submit" at bounding box center [245, 172] width 207 height 17
click at [260, 175] on button "Submit" at bounding box center [246, 172] width 66 height 17
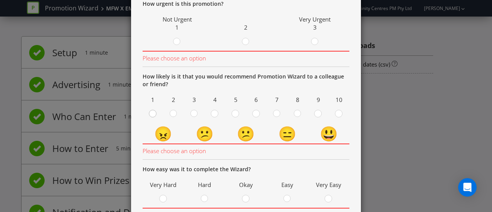
click at [151, 111] on div at bounding box center [153, 111] width 4 height 4
click at [0, 0] on input "radio" at bounding box center [0, 0] width 0 height 0
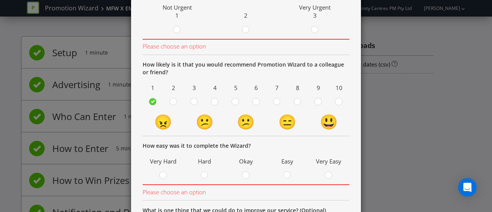
scroll to position [144, 0]
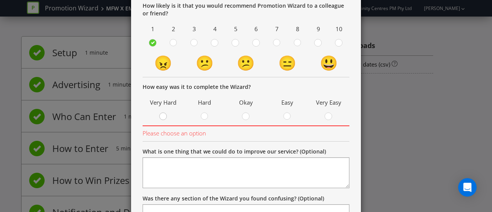
click at [161, 114] on div at bounding box center [163, 114] width 4 height 4
click at [0, 0] on input "radio" at bounding box center [0, 0] width 0 height 0
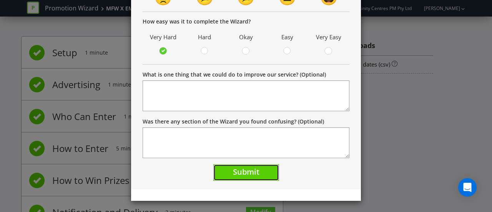
click at [261, 169] on button "Submit" at bounding box center [246, 172] width 66 height 17
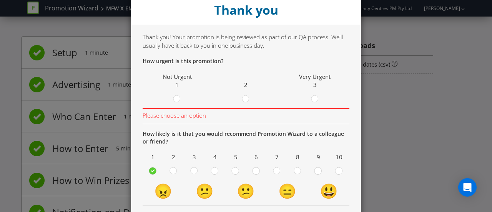
scroll to position [0, 0]
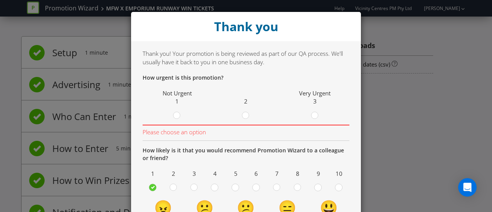
click at [243, 116] on circle at bounding box center [245, 115] width 7 height 7
click at [0, 0] on input "radio" at bounding box center [0, 0] width 0 height 0
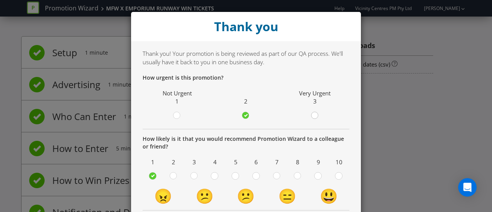
click at [314, 118] on icon at bounding box center [315, 115] width 8 height 8
click at [0, 0] on input "radio" at bounding box center [0, 0] width 0 height 0
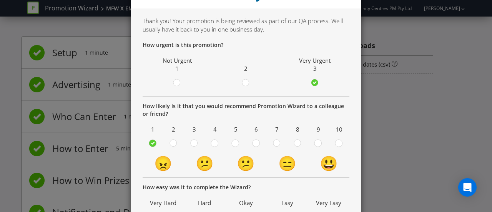
scroll to position [77, 0]
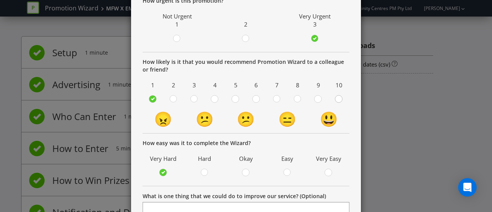
click at [336, 99] on circle at bounding box center [338, 98] width 7 height 7
click at [0, 0] on input "radio" at bounding box center [0, 0] width 0 height 0
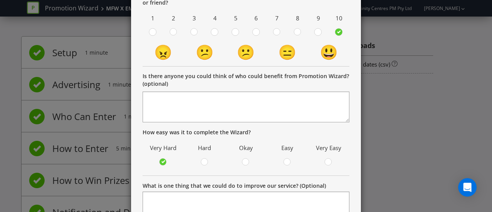
scroll to position [192, 0]
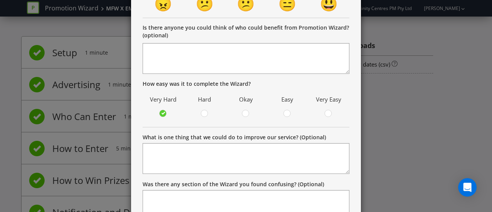
click at [326, 107] on div "Very Easy" at bounding box center [328, 105] width 34 height 25
click at [326, 116] on icon at bounding box center [328, 113] width 8 height 8
click at [0, 0] on input "radio" at bounding box center [0, 0] width 0 height 0
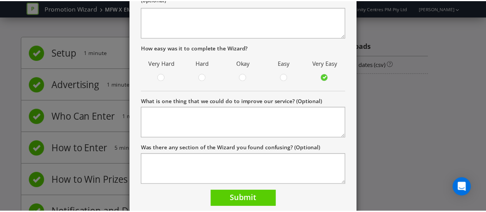
scroll to position [254, 0]
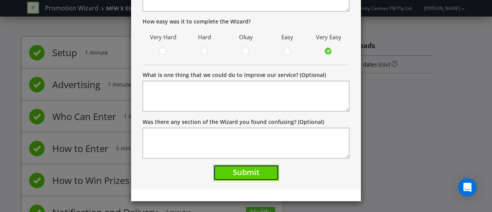
click at [260, 173] on button "Submit" at bounding box center [246, 172] width 66 height 17
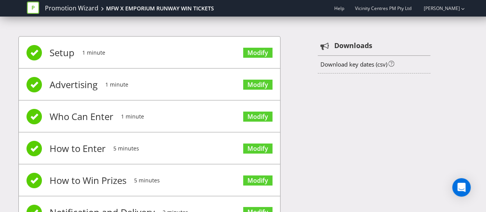
click at [339, 141] on div "Setup 1 minute Modify Advertising 1 minute Modify Who Can Enter 1 minute Modify…" at bounding box center [242, 168] width 449 height 286
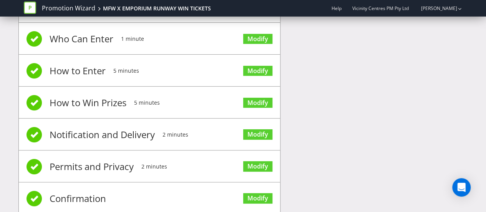
scroll to position [96, 0]
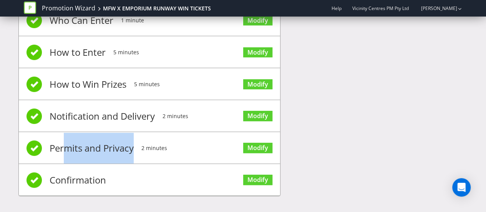
drag, startPoint x: 83, startPoint y: 146, endPoint x: 134, endPoint y: 146, distance: 51.8
click at [134, 146] on li "Permits and Privacy 2 minutes Modify" at bounding box center [149, 148] width 261 height 32
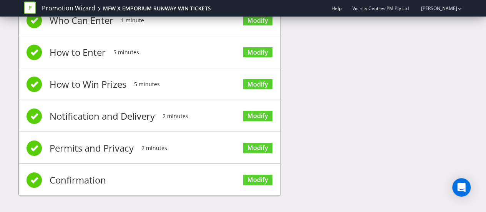
click at [135, 146] on li "Permits and Privacy 2 minutes Modify" at bounding box center [149, 148] width 261 height 32
click at [362, 121] on div "Setup 1 minute Modify Advertising 1 minute Modify Who Can Enter 1 minute Modify…" at bounding box center [242, 72] width 449 height 286
